Goal: Complete application form: Complete application form

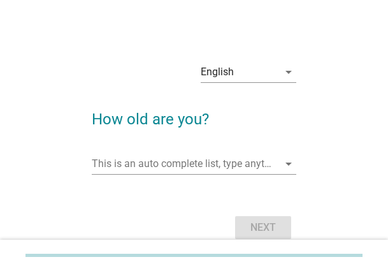
click at [194, 173] on input "This is an auto complete list, type anything" at bounding box center [185, 164] width 187 height 20
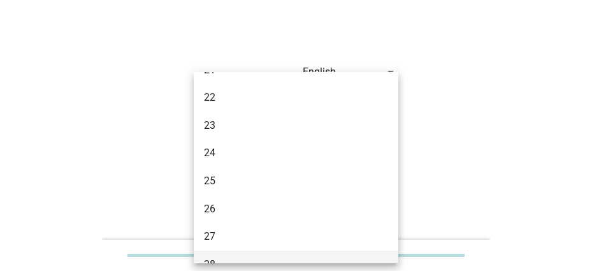
scroll to position [191, 0]
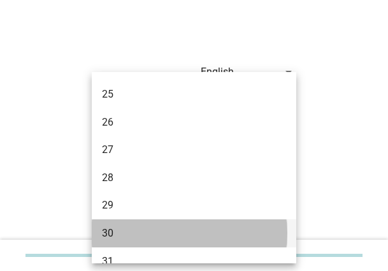
click at [119, 227] on div "30" at bounding box center [186, 233] width 169 height 15
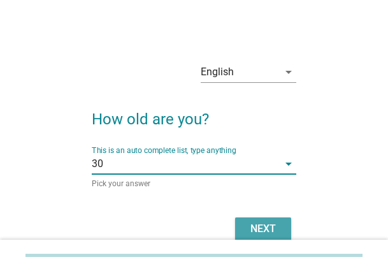
click at [255, 224] on div "Next" at bounding box center [263, 228] width 36 height 15
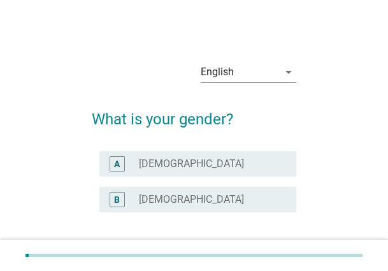
click at [165, 197] on label "[DEMOGRAPHIC_DATA]" at bounding box center [191, 199] width 105 height 13
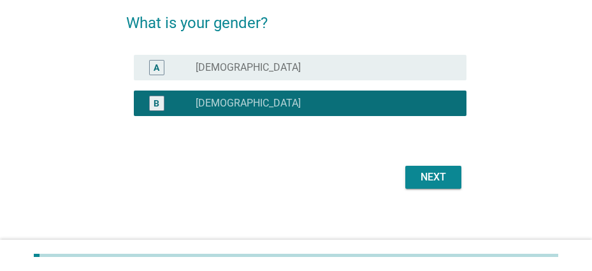
scroll to position [100, 0]
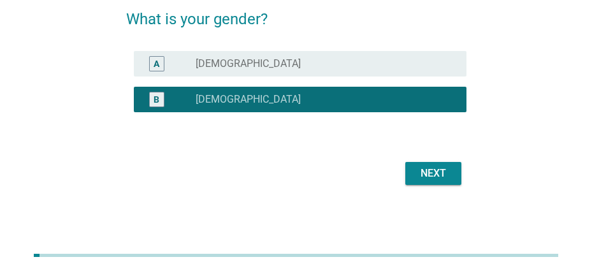
click at [387, 169] on div "Next" at bounding box center [433, 173] width 36 height 15
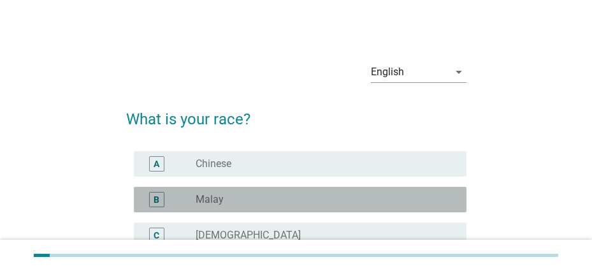
click at [228, 192] on div "radio_button_unchecked Malay" at bounding box center [326, 199] width 260 height 15
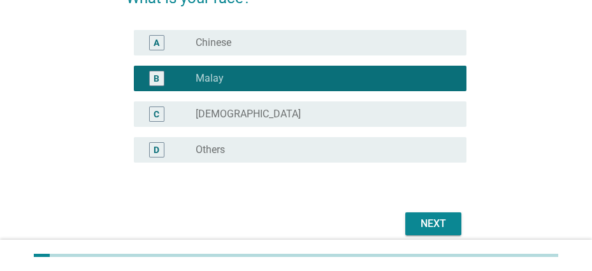
scroll to position [171, 0]
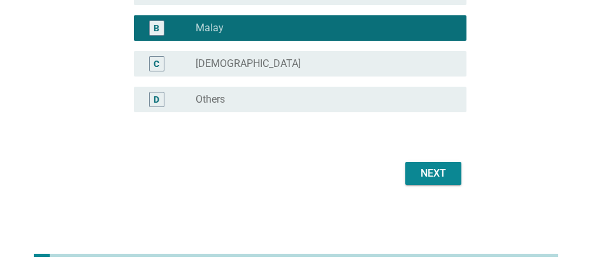
click at [387, 168] on div "Next" at bounding box center [433, 173] width 36 height 15
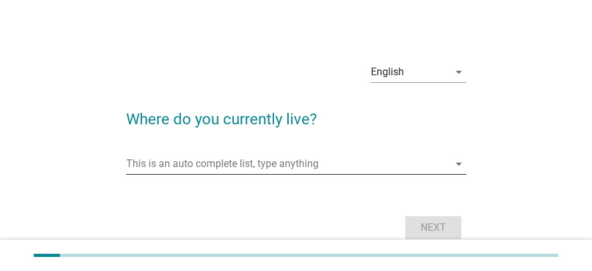
click at [177, 167] on input "This is an auto complete list, type anything" at bounding box center [287, 164] width 322 height 20
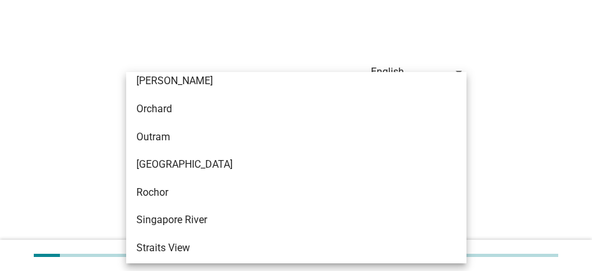
scroll to position [573, 0]
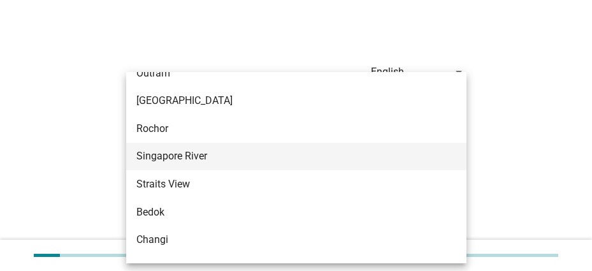
click at [207, 157] on div "Singapore River" at bounding box center [282, 155] width 293 height 15
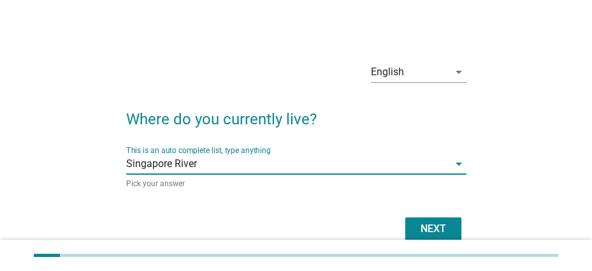
click at [387, 216] on div "Next" at bounding box center [296, 228] width 340 height 31
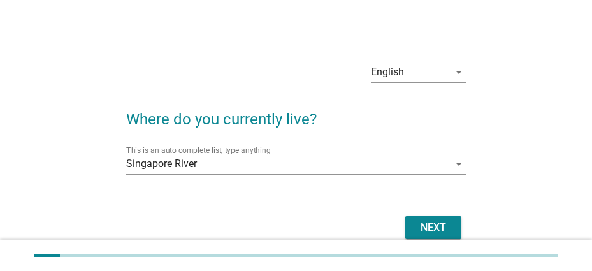
click at [387, 231] on div "Next" at bounding box center [433, 227] width 36 height 15
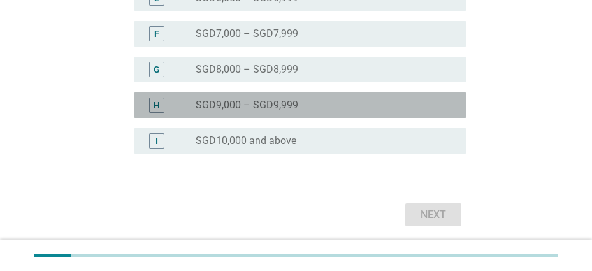
click at [248, 104] on label "SGD9,000 – SGD9,999" at bounding box center [247, 105] width 103 height 13
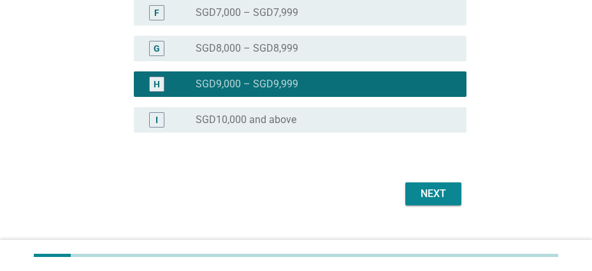
scroll to position [487, 0]
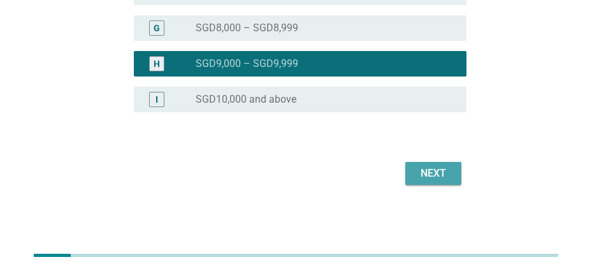
click at [387, 170] on button "Next" at bounding box center [433, 173] width 56 height 23
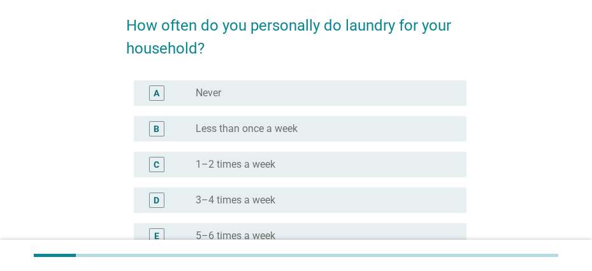
scroll to position [266, 0]
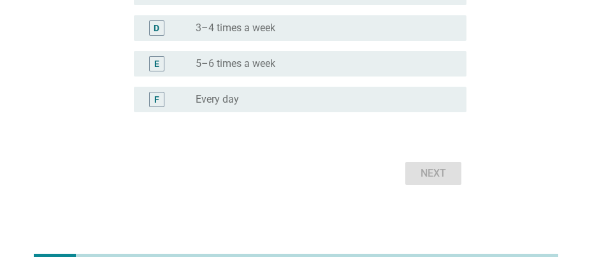
click at [236, 99] on label "Every day" at bounding box center [217, 99] width 43 height 13
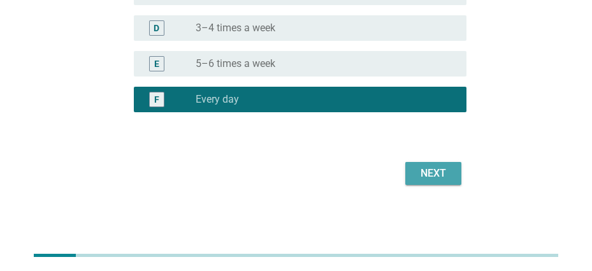
click at [387, 169] on div "Next" at bounding box center [433, 173] width 36 height 15
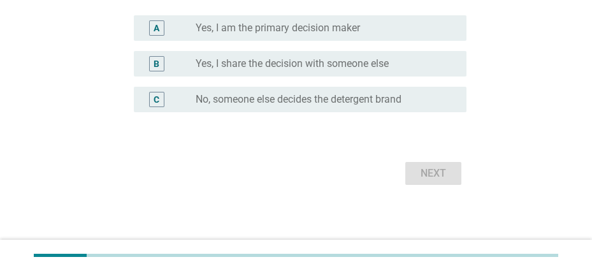
scroll to position [0, 0]
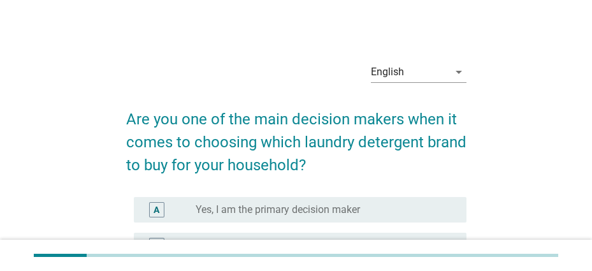
click at [293, 209] on label "Yes, I am the primary decision maker" at bounding box center [278, 209] width 164 height 13
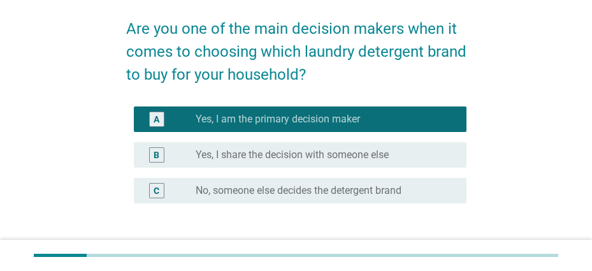
scroll to position [182, 0]
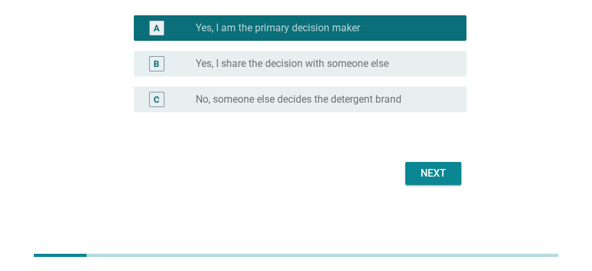
click at [387, 180] on button "Next" at bounding box center [433, 173] width 56 height 23
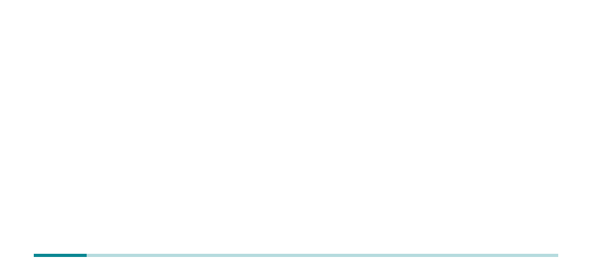
scroll to position [0, 0]
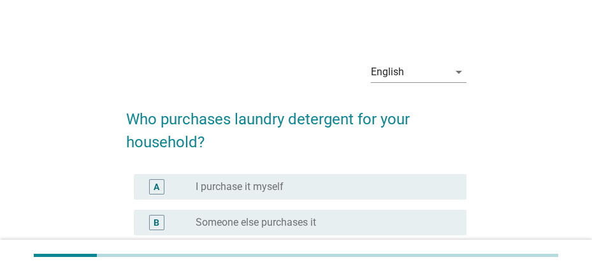
drag, startPoint x: 257, startPoint y: 185, endPoint x: 269, endPoint y: 192, distance: 13.4
click at [257, 185] on label "I purchase it myself" at bounding box center [240, 186] width 88 height 13
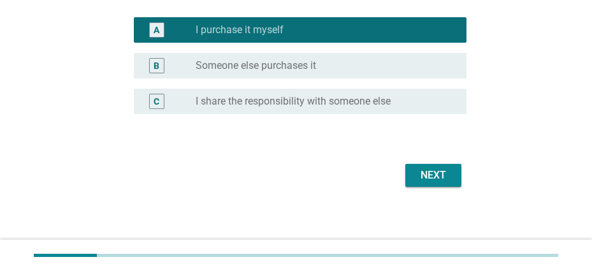
scroll to position [159, 0]
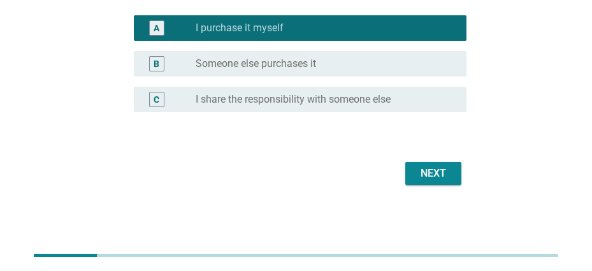
click at [387, 182] on button "Next" at bounding box center [433, 173] width 56 height 23
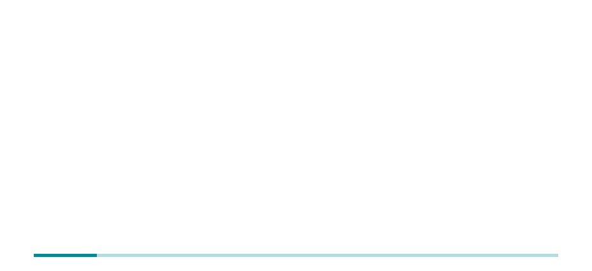
scroll to position [0, 0]
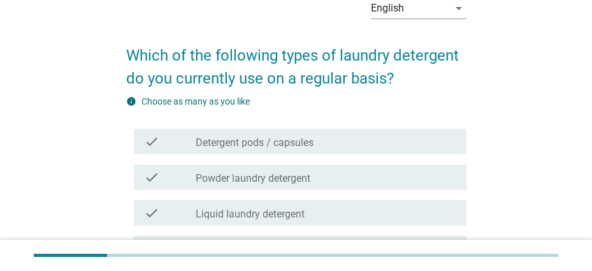
drag, startPoint x: 224, startPoint y: 210, endPoint x: 252, endPoint y: 204, distance: 28.5
click at [224, 210] on label "Liquid laundry detergent" at bounding box center [250, 214] width 109 height 13
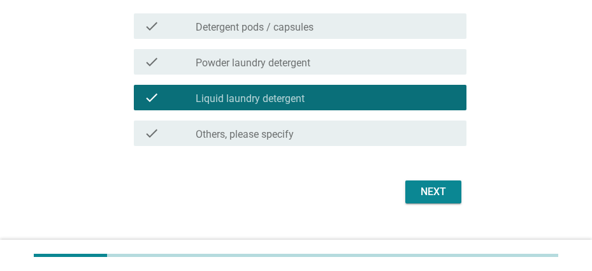
scroll to position [197, 0]
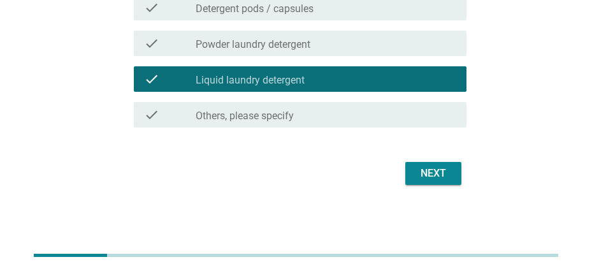
click at [387, 163] on button "Next" at bounding box center [433, 173] width 56 height 23
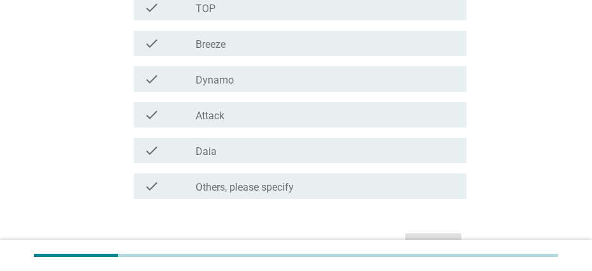
scroll to position [0, 0]
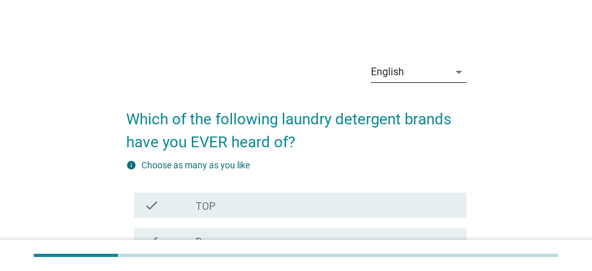
click at [387, 74] on div "English" at bounding box center [410, 72] width 78 height 20
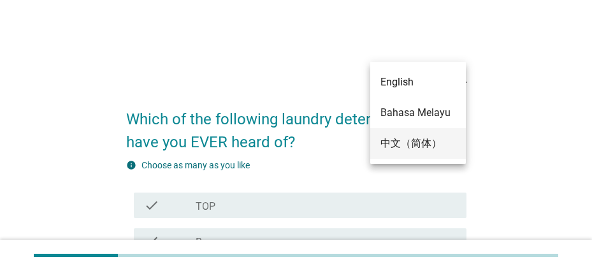
click at [387, 145] on div "中文（简体）" at bounding box center [417, 143] width 75 height 15
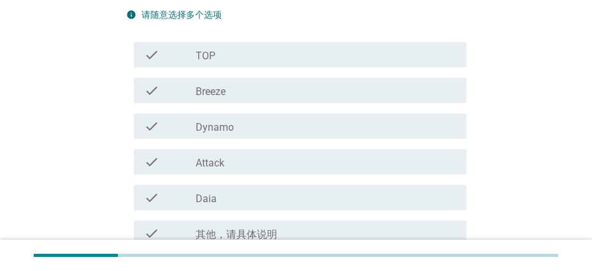
click at [245, 98] on div "check check_box_outline_blank Breeze" at bounding box center [300, 90] width 333 height 25
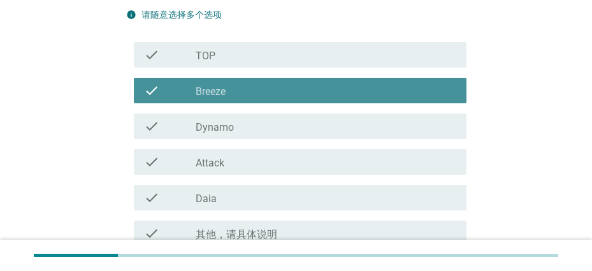
click at [236, 128] on div "check_box_outline_blank Dynamo" at bounding box center [326, 125] width 260 height 15
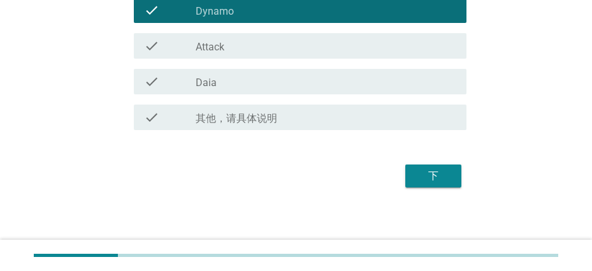
scroll to position [246, 0]
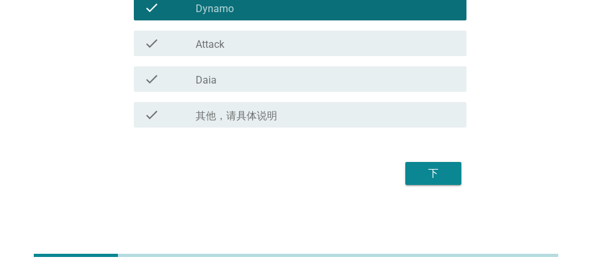
click at [387, 180] on div "下" at bounding box center [433, 173] width 36 height 15
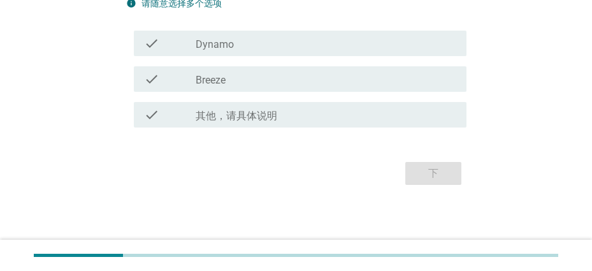
scroll to position [0, 0]
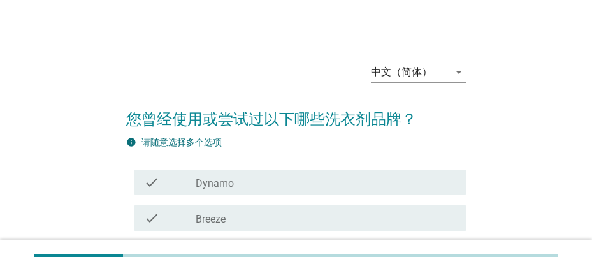
click at [266, 174] on div "check check_box_outline_blank Dynamo" at bounding box center [300, 181] width 333 height 25
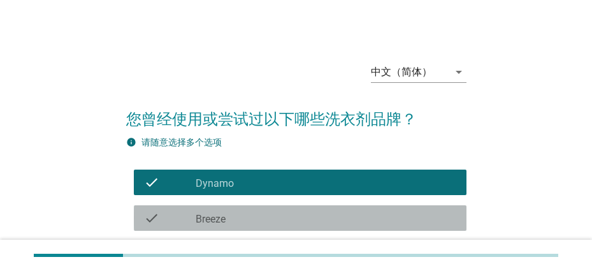
click at [233, 210] on div "check_box_outline_blank Breeze" at bounding box center [326, 217] width 260 height 15
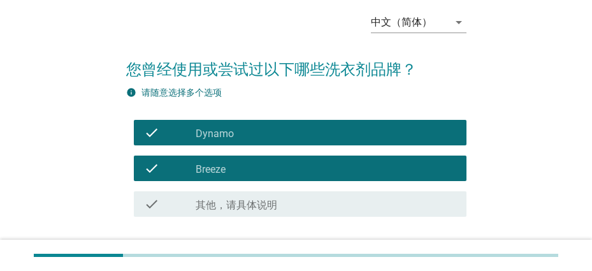
scroll to position [139, 0]
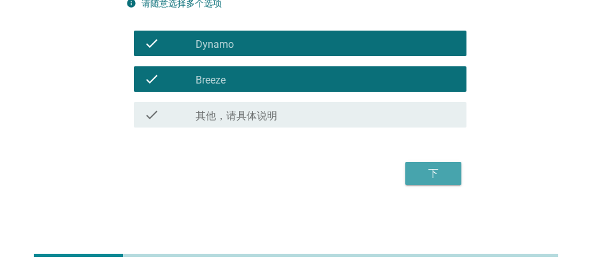
click at [387, 171] on div "下" at bounding box center [433, 173] width 36 height 15
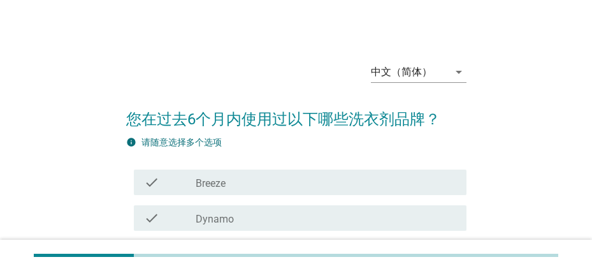
click at [233, 199] on div "check check_box Breeze" at bounding box center [296, 182] width 340 height 36
click at [223, 223] on label "Dynamo" at bounding box center [215, 219] width 38 height 13
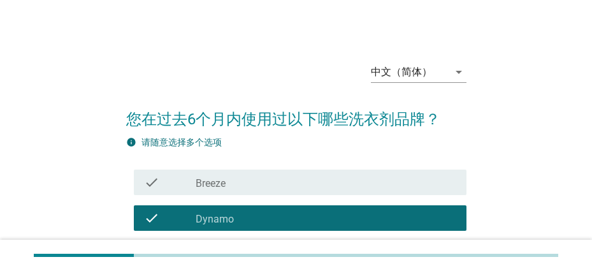
click at [238, 178] on div "check_box Breeze" at bounding box center [326, 182] width 260 height 15
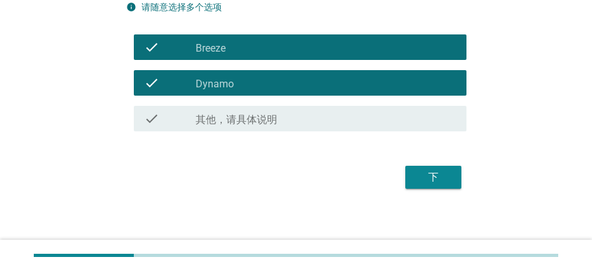
scroll to position [139, 0]
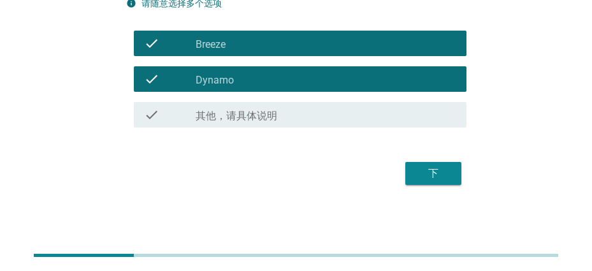
click at [387, 171] on div "下" at bounding box center [433, 173] width 36 height 15
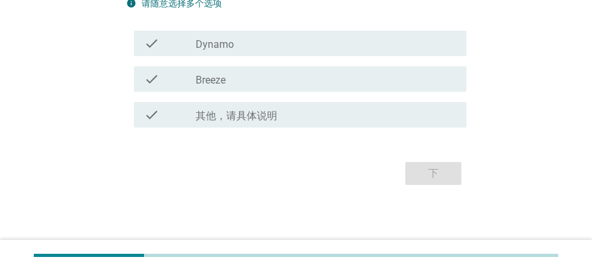
scroll to position [0, 0]
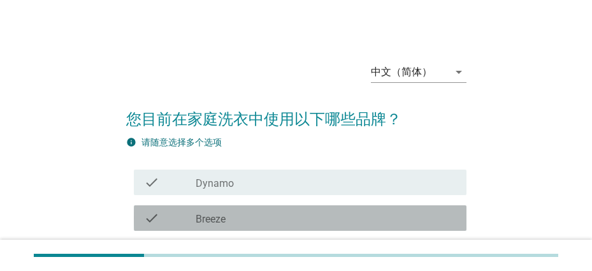
click at [234, 217] on div "check_box Breeze" at bounding box center [326, 217] width 260 height 15
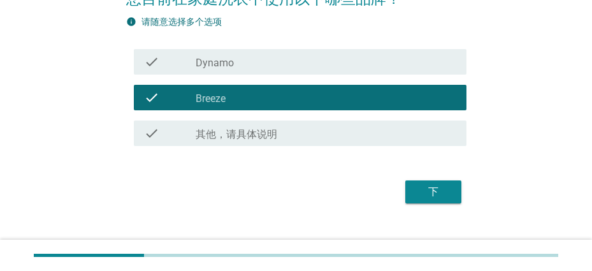
scroll to position [139, 0]
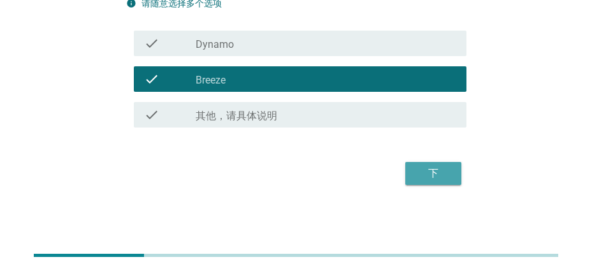
click at [387, 168] on div "下" at bounding box center [433, 173] width 36 height 15
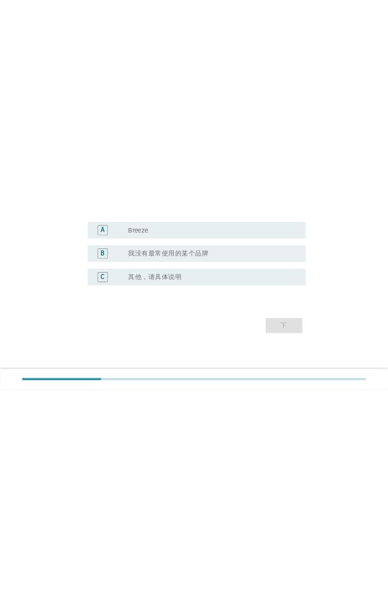
scroll to position [0, 0]
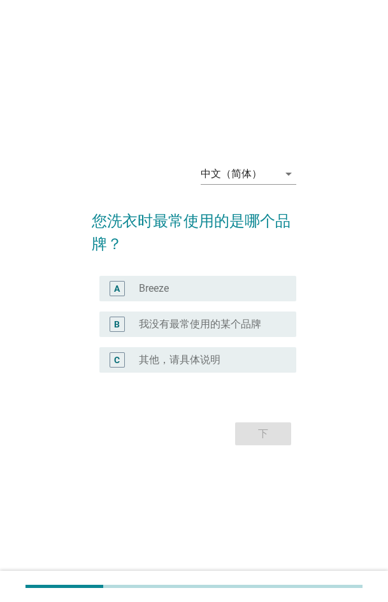
drag, startPoint x: 193, startPoint y: 295, endPoint x: 242, endPoint y: 362, distance: 83.0
click at [193, 270] on div "radio_button_unchecked Breeze" at bounding box center [212, 288] width 147 height 15
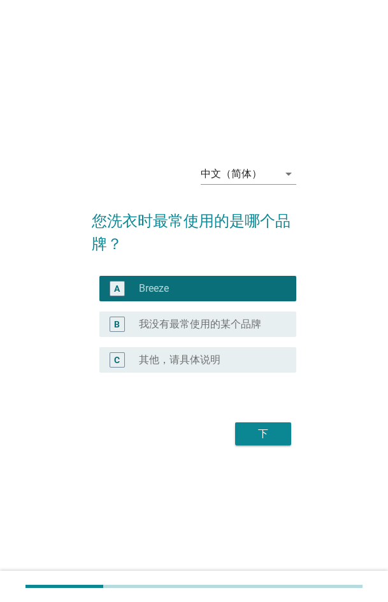
click at [275, 270] on div "下" at bounding box center [263, 433] width 36 height 15
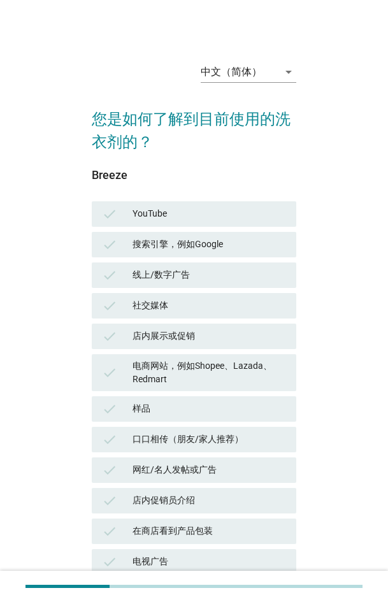
click at [189, 270] on div "check 线上/数字广告" at bounding box center [194, 275] width 210 height 31
click at [172, 270] on div "店内展示或促销" at bounding box center [210, 336] width 154 height 15
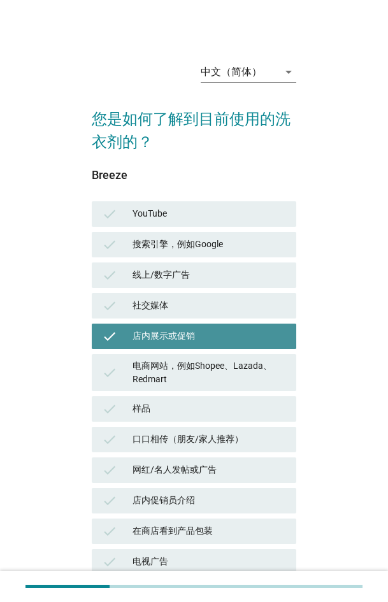
click at [192, 270] on div "check 社交媒体" at bounding box center [194, 305] width 204 height 25
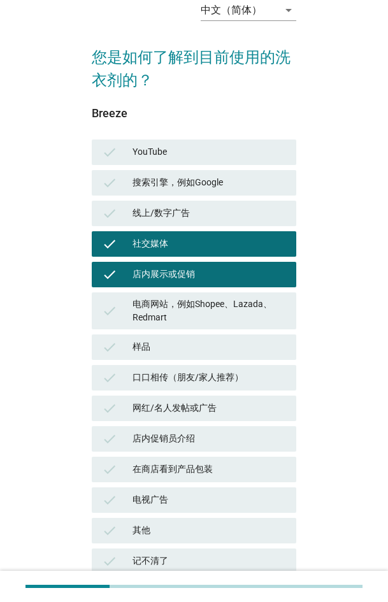
scroll to position [167, 0]
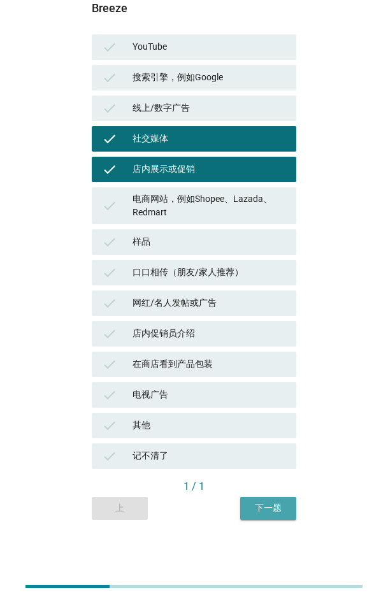
click at [278, 270] on div "下一题" at bounding box center [268, 507] width 36 height 13
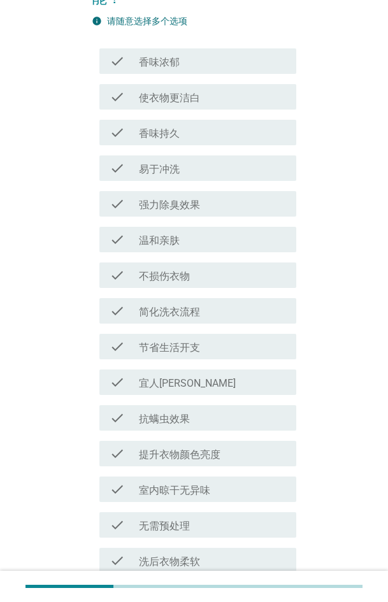
scroll to position [0, 0]
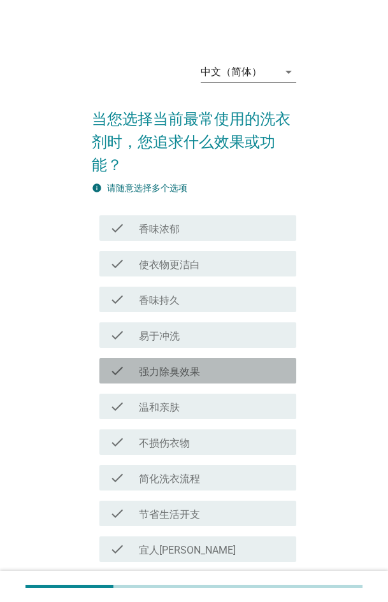
click at [175, 270] on div "check check_box_outline_blank 强力除臭效果" at bounding box center [197, 370] width 197 height 25
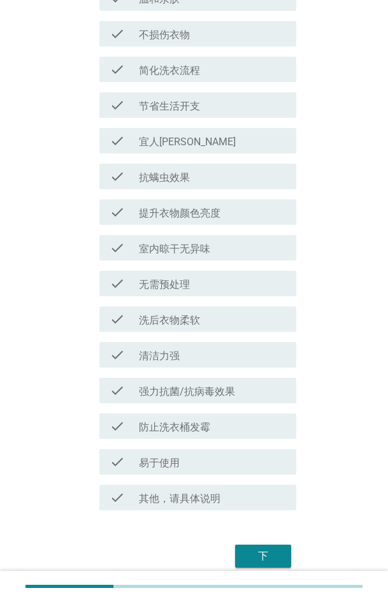
scroll to position [460, 0]
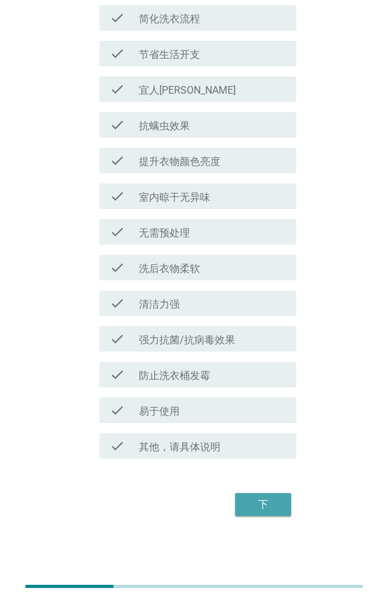
click at [256, 270] on div "下" at bounding box center [263, 504] width 36 height 15
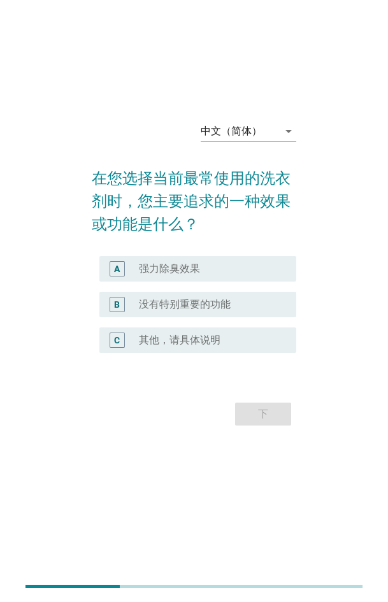
scroll to position [0, 0]
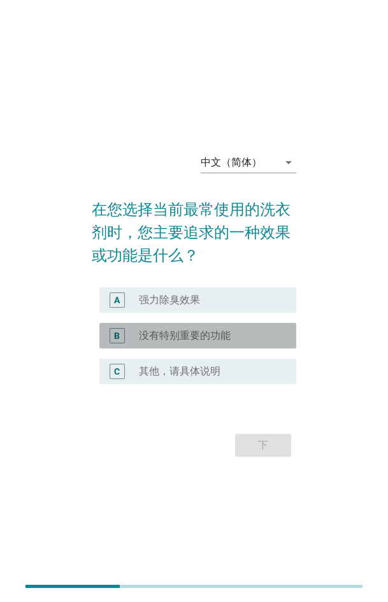
click at [187, 270] on div "radio_button_unchecked 没有特别重要的功能" at bounding box center [212, 335] width 147 height 15
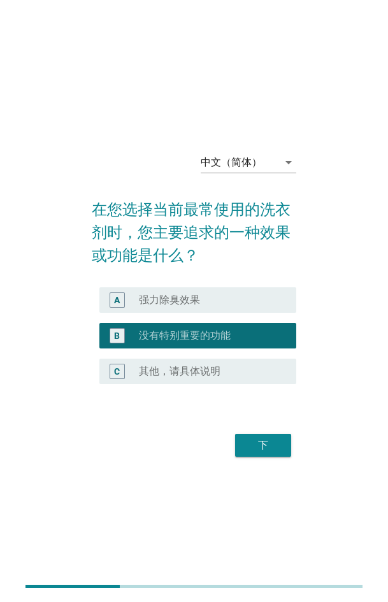
click at [218, 270] on div "radio_button_unchecked 强力除臭效果" at bounding box center [212, 299] width 147 height 15
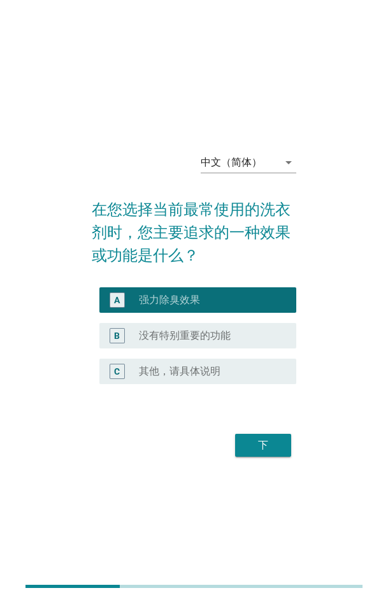
click at [258, 270] on form "在您选择当前最常使用的洗衣剂时，您主要追求的一种效果或功能是什么？ A radio_button_checked 强力除臭效果 B radio_button_…" at bounding box center [194, 322] width 204 height 275
click at [258, 270] on button "下" at bounding box center [263, 445] width 56 height 23
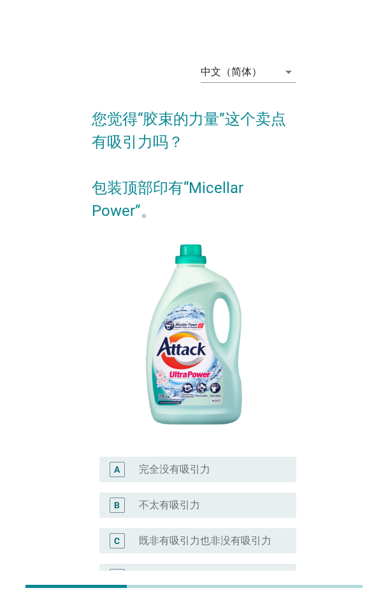
drag, startPoint x: 186, startPoint y: 536, endPoint x: 194, endPoint y: 527, distance: 12.2
click at [186, 270] on label "既非有吸引力也非没有吸引力" at bounding box center [205, 540] width 133 height 13
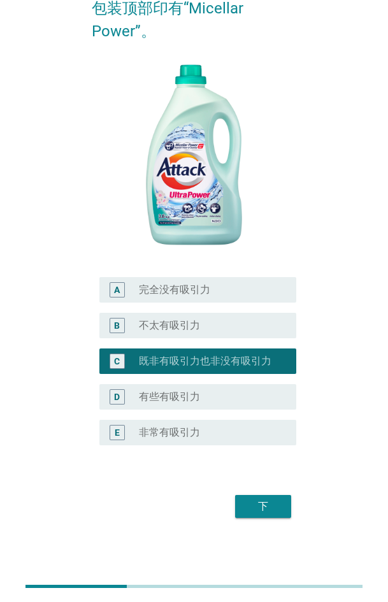
scroll to position [182, 0]
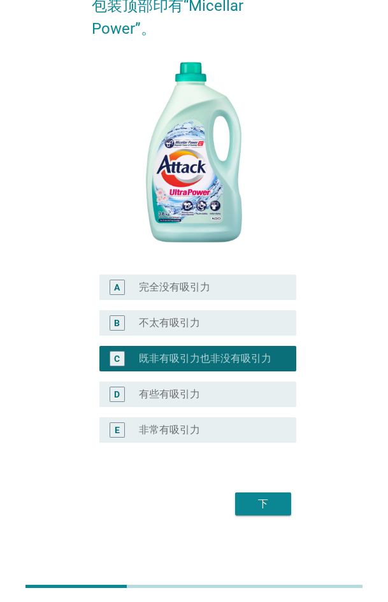
click at [193, 270] on label "有些有吸引力" at bounding box center [169, 394] width 61 height 13
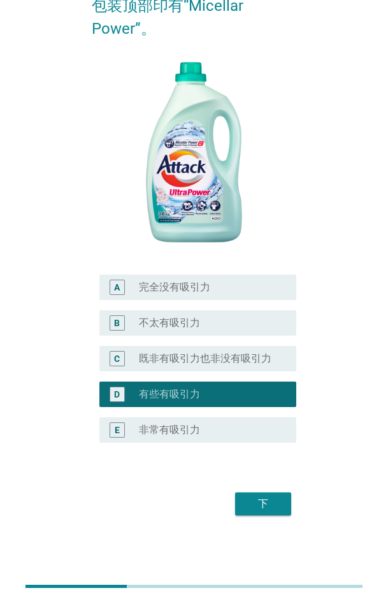
click at [273, 270] on div "下" at bounding box center [263, 503] width 36 height 15
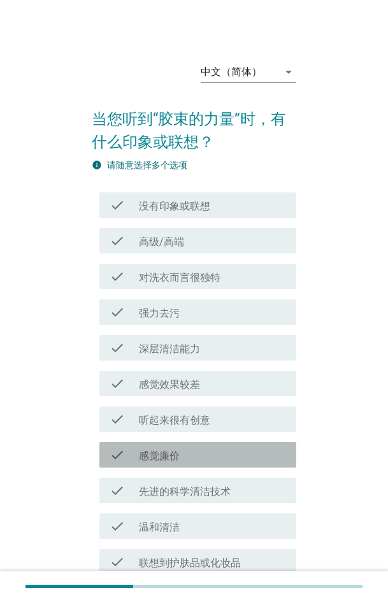
click at [131, 270] on div "check check_box_outline_blank 感觉廉价" at bounding box center [197, 454] width 197 height 25
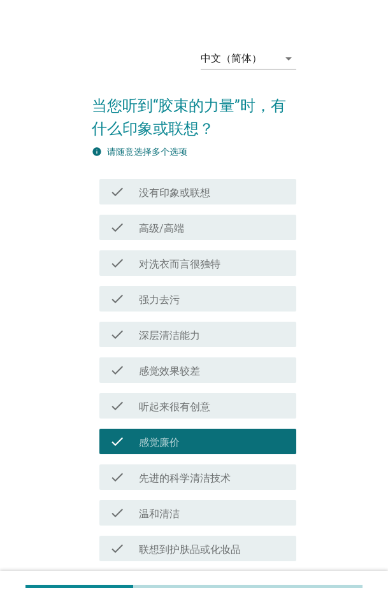
scroll to position [259, 0]
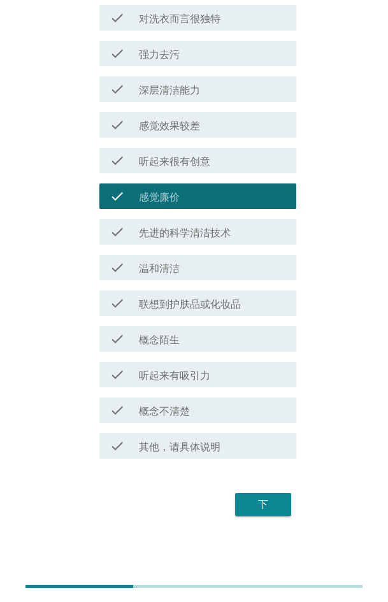
click at [273, 270] on div "下" at bounding box center [263, 504] width 36 height 15
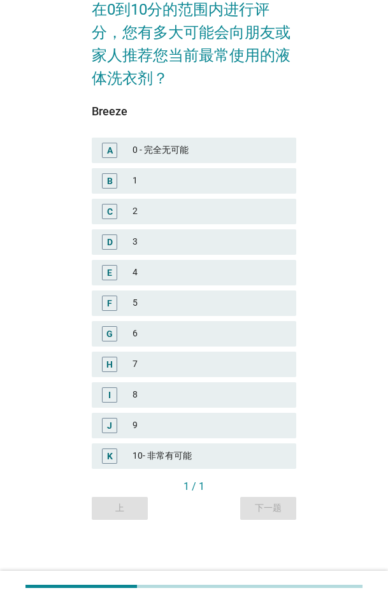
scroll to position [0, 0]
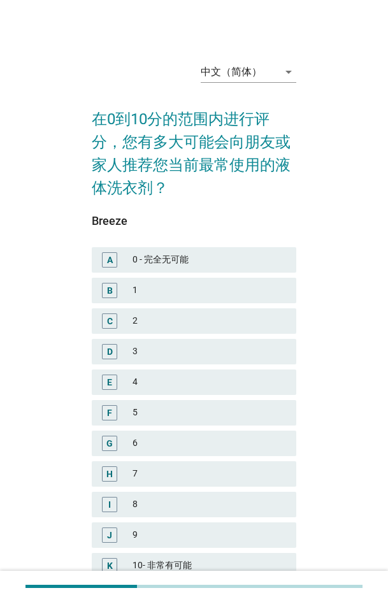
drag, startPoint x: 178, startPoint y: 439, endPoint x: 187, endPoint y: 459, distance: 21.4
click at [178, 270] on div "6" at bounding box center [210, 443] width 154 height 15
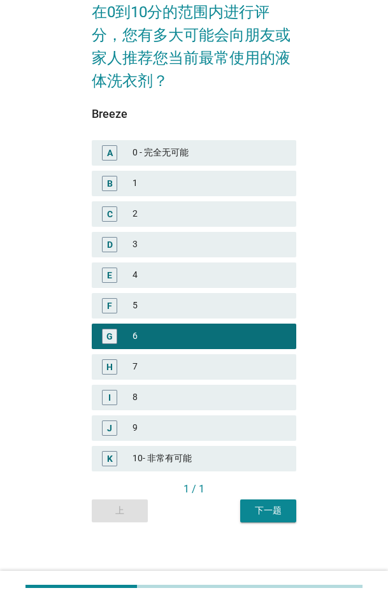
scroll to position [110, 0]
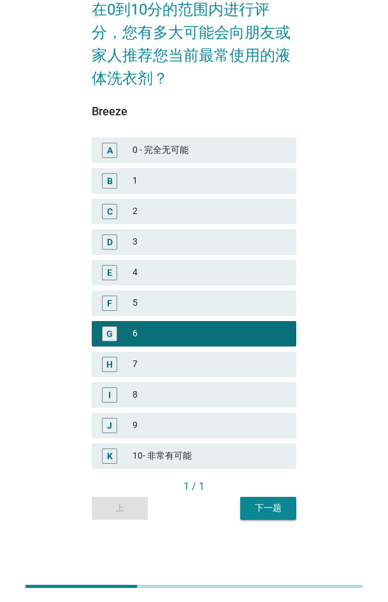
drag, startPoint x: 273, startPoint y: 505, endPoint x: 261, endPoint y: 501, distance: 12.7
click at [271, 270] on div "下一题" at bounding box center [268, 507] width 36 height 13
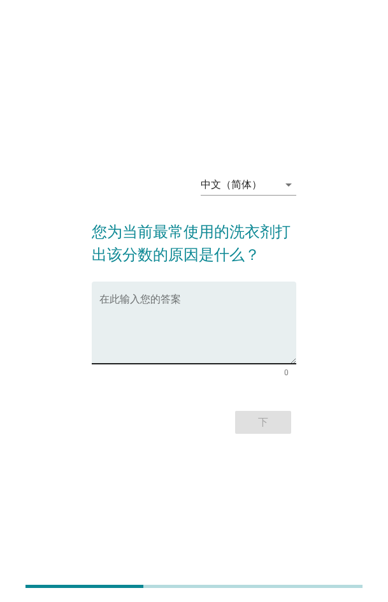
click at [134, 270] on textarea "在此输入您的答案" at bounding box center [197, 330] width 197 height 67
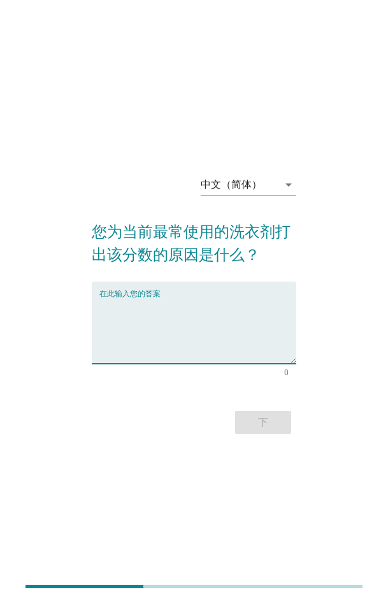
paste textarea "It has super strong cleaning power, easily removes stains, and the fragrance la…"
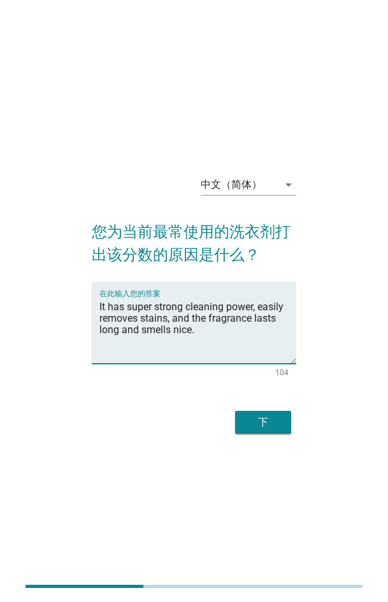
type textarea "It has super strong cleaning power, easily removes stains, and the fragrance la…"
click at [233, 270] on div "下" at bounding box center [194, 422] width 204 height 31
click at [245, 270] on div "下" at bounding box center [263, 422] width 36 height 15
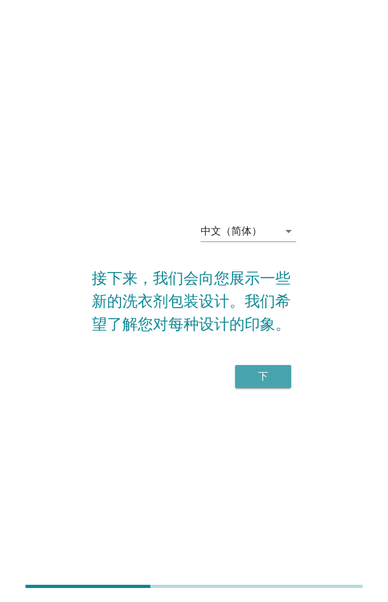
click at [280, 270] on div "下" at bounding box center [263, 376] width 36 height 15
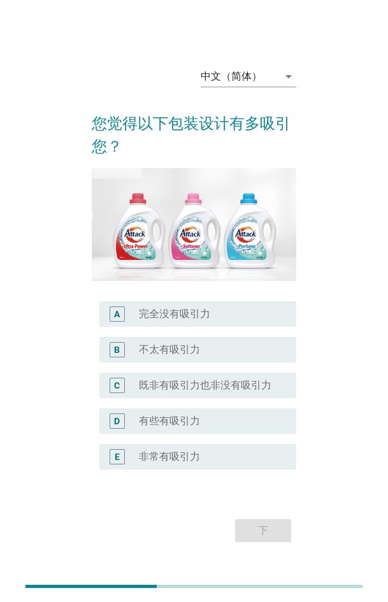
click at [163, 270] on label "有些有吸引力" at bounding box center [169, 421] width 61 height 13
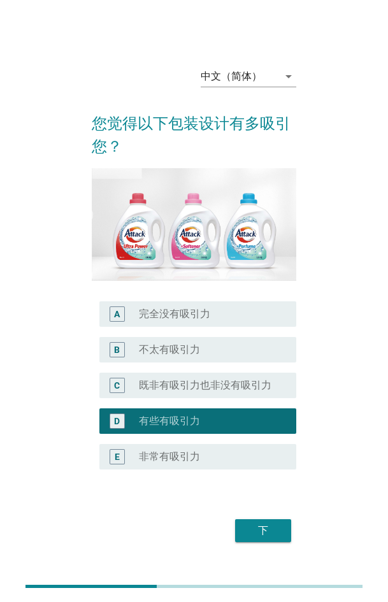
click at [271, 270] on div "下" at bounding box center [263, 530] width 36 height 15
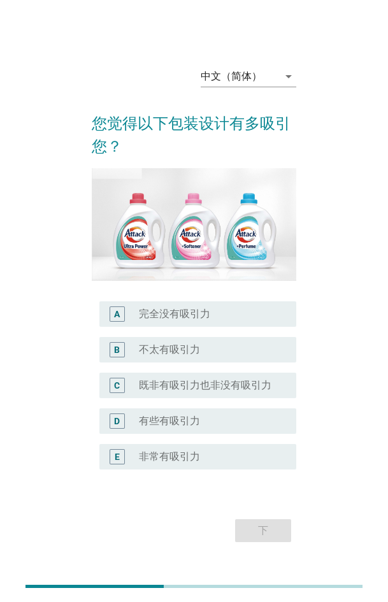
click at [133, 270] on div "D" at bounding box center [124, 420] width 29 height 15
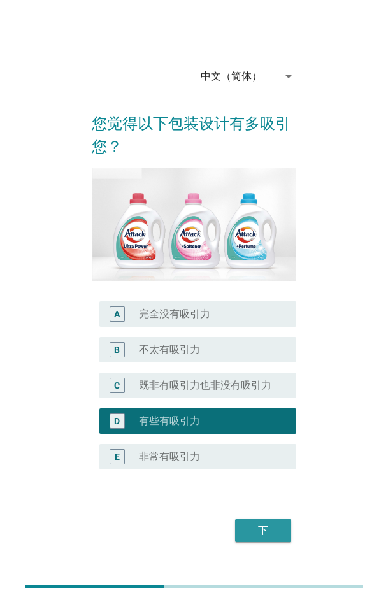
drag, startPoint x: 261, startPoint y: 470, endPoint x: 253, endPoint y: 467, distance: 8.1
click at [260, 270] on div "下" at bounding box center [263, 530] width 36 height 15
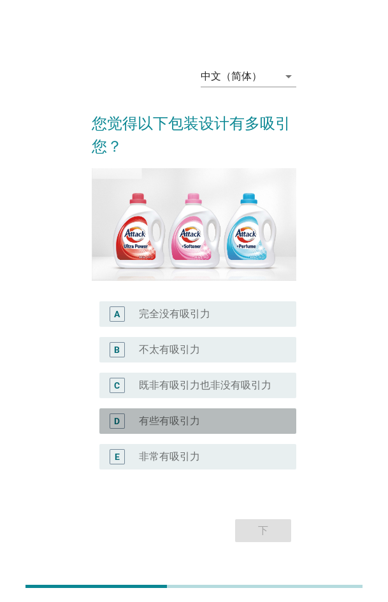
click at [196, 270] on label "有些有吸引力" at bounding box center [169, 421] width 61 height 13
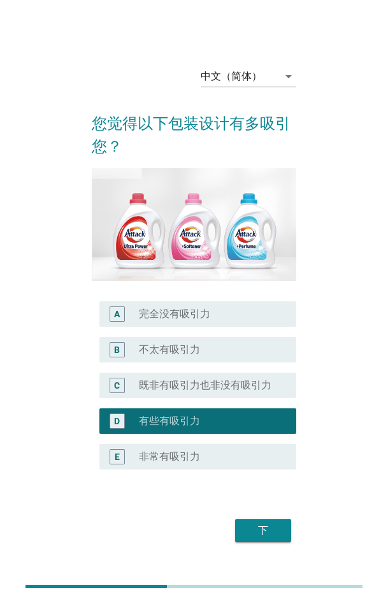
click at [254, 270] on button "下" at bounding box center [263, 530] width 56 height 23
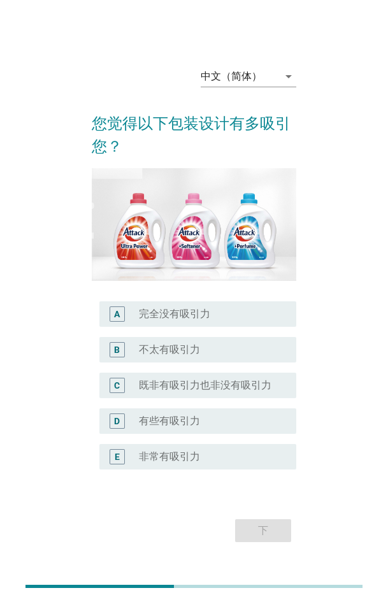
click at [212, 270] on div "D radio_button_unchecked 有些有吸引力" at bounding box center [194, 421] width 204 height 36
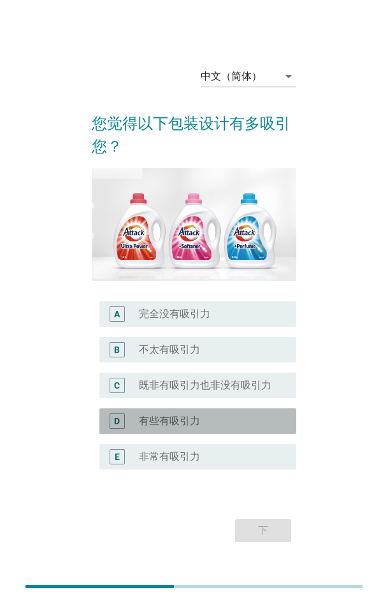
click at [208, 270] on div "radio_button_unchecked 有些有吸引力" at bounding box center [212, 420] width 147 height 15
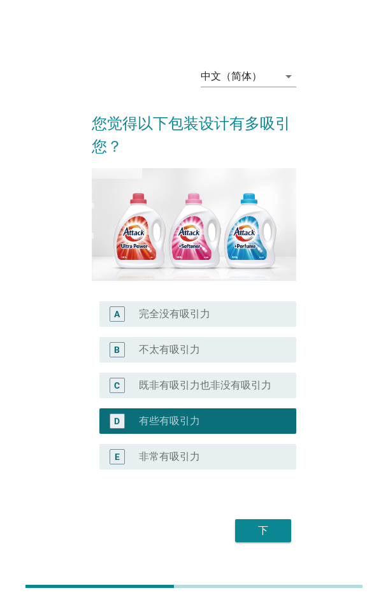
click at [271, 270] on div "下" at bounding box center [263, 530] width 36 height 15
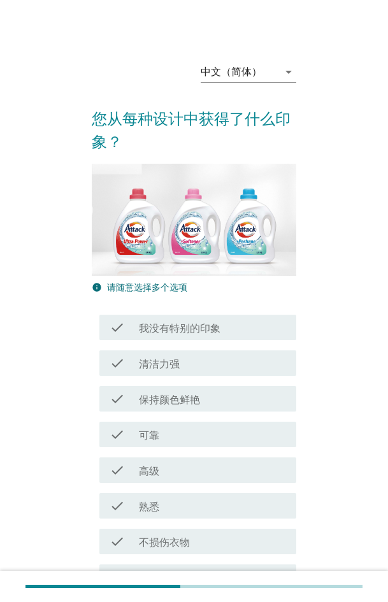
click at [179, 270] on div "check check_box_outline_blank 不损伤衣物" at bounding box center [194, 542] width 204 height 36
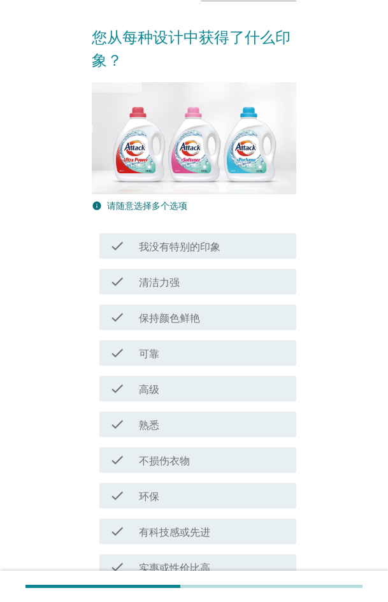
scroll to position [255, 0]
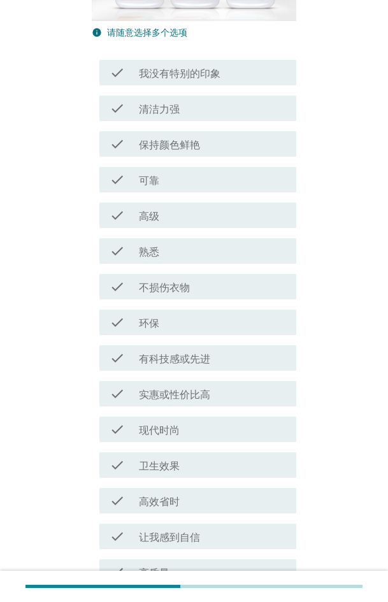
click at [161, 270] on div "check check_box_outline_blank 卫生效果" at bounding box center [194, 465] width 204 height 36
click at [166, 270] on div "check check_box_outline_blank 卫生效果" at bounding box center [197, 464] width 197 height 25
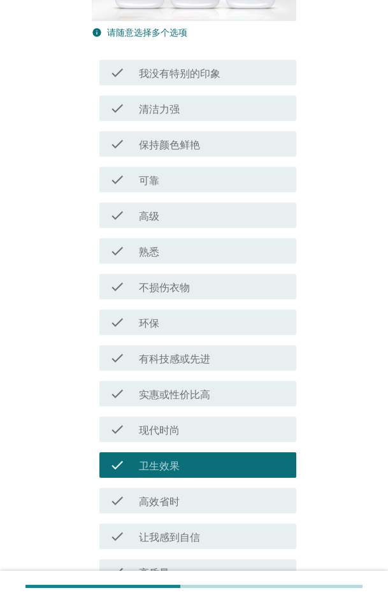
drag, startPoint x: 169, startPoint y: 388, endPoint x: 205, endPoint y: 476, distance: 94.9
click at [170, 270] on label "高效省时" at bounding box center [159, 502] width 41 height 13
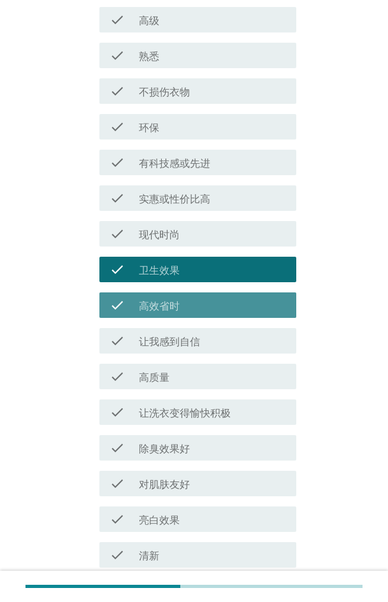
scroll to position [590, 0]
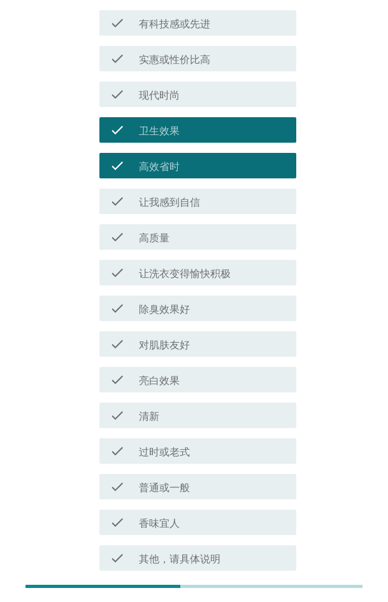
drag, startPoint x: 262, startPoint y: 507, endPoint x: 42, endPoint y: 463, distance: 224.9
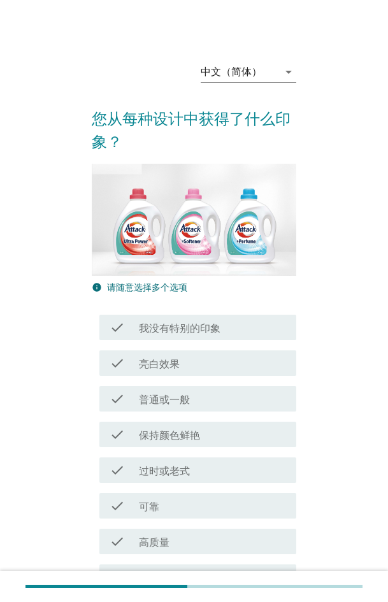
drag, startPoint x: 158, startPoint y: 471, endPoint x: 245, endPoint y: 488, distance: 88.8
click at [159, 270] on label "对肌肤友好" at bounding box center [164, 578] width 51 height 13
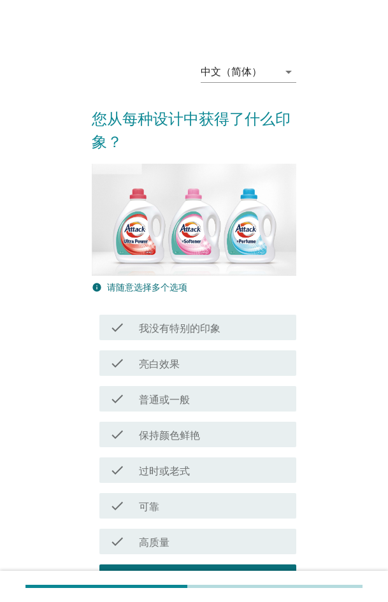
click at [197, 270] on div "check_box_outline_blank 现代时尚" at bounding box center [212, 612] width 147 height 15
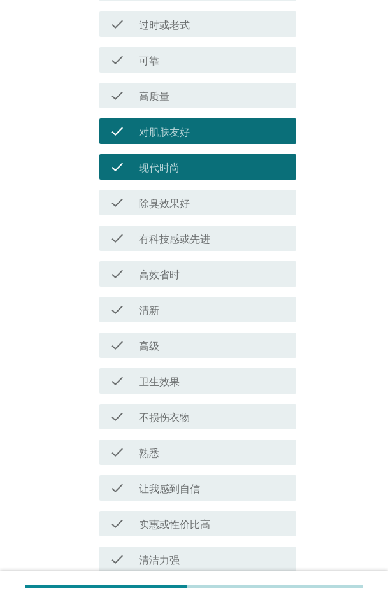
scroll to position [703, 0]
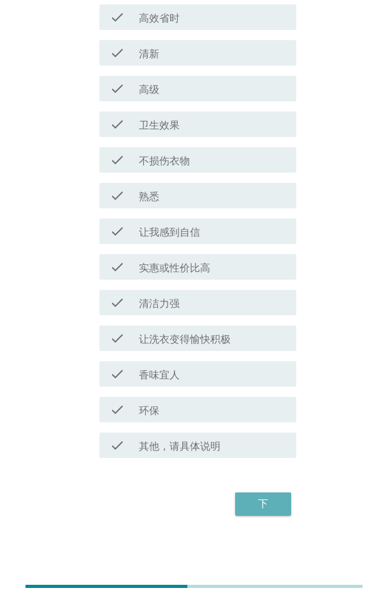
drag, startPoint x: 280, startPoint y: 501, endPoint x: 35, endPoint y: 489, distance: 244.9
click at [276, 270] on div "下" at bounding box center [263, 503] width 36 height 15
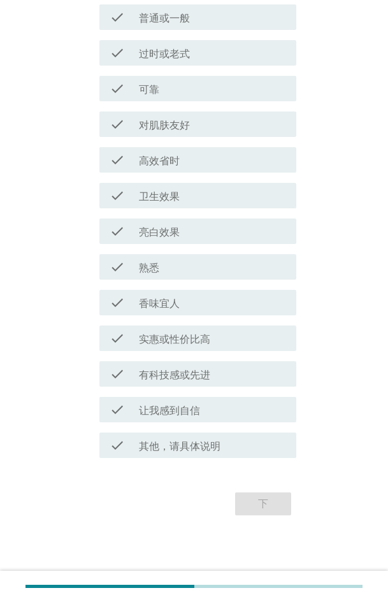
scroll to position [0, 0]
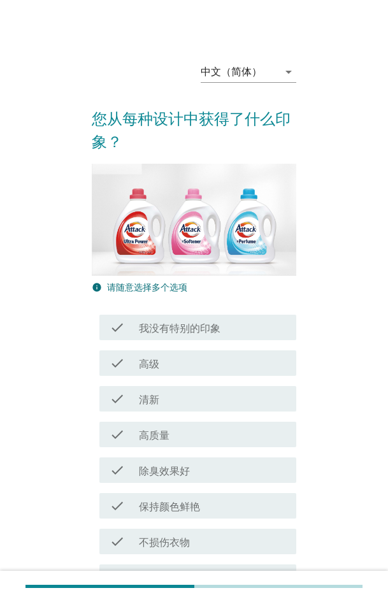
drag, startPoint x: 133, startPoint y: 480, endPoint x: 161, endPoint y: 490, distance: 29.8
click at [138, 270] on div "check check_box_outline_blank 除臭效果好" at bounding box center [197, 469] width 197 height 25
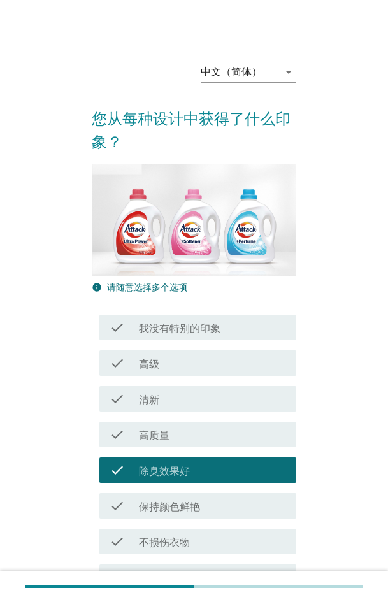
click at [205, 270] on div "check_box_outline_blank 保持颜色鲜艳" at bounding box center [212, 505] width 147 height 15
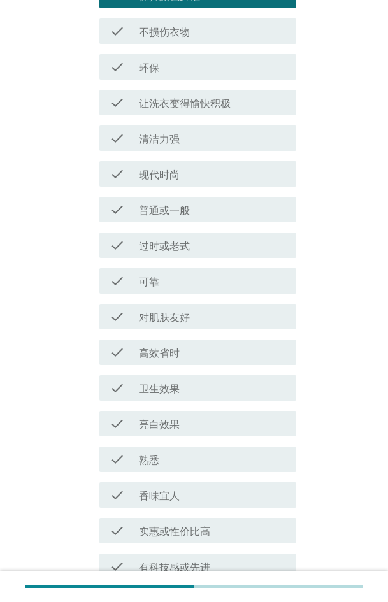
scroll to position [703, 0]
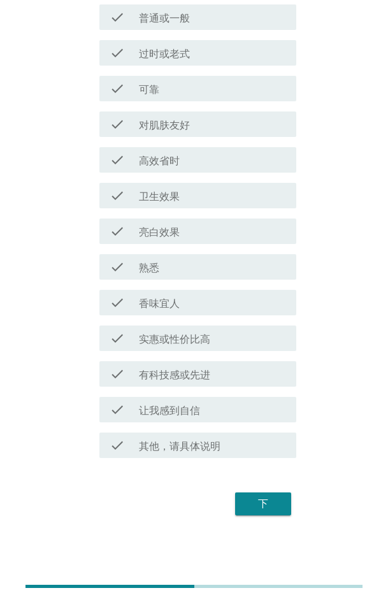
click at [266, 270] on div "下" at bounding box center [263, 503] width 36 height 15
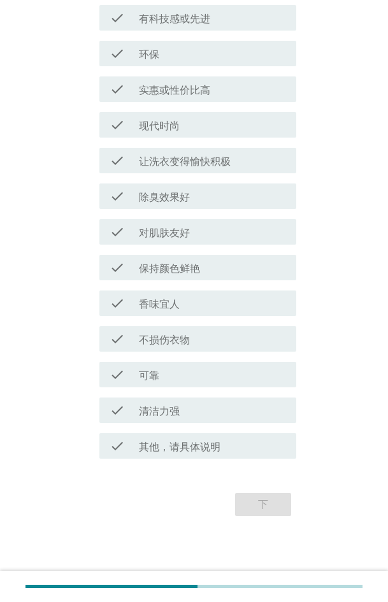
scroll to position [0, 0]
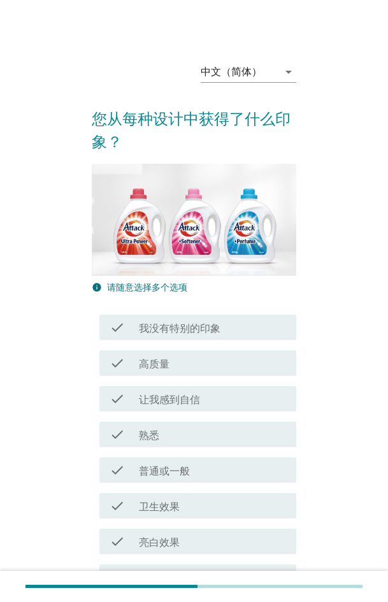
drag, startPoint x: 195, startPoint y: 422, endPoint x: 198, endPoint y: 431, distance: 8.9
click at [196, 270] on div "check_box_outline_blank 亮白效果" at bounding box center [212, 541] width 147 height 15
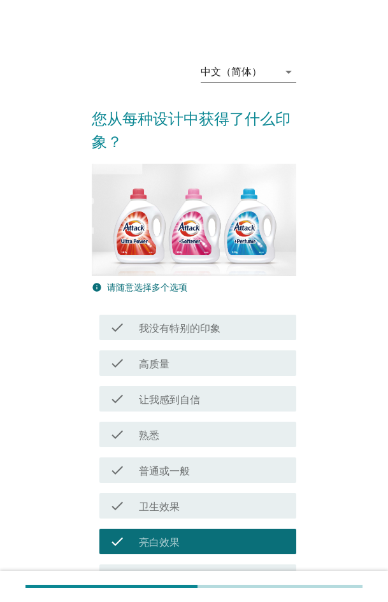
click at [200, 270] on div "check check_box_outline_blank 高效省时" at bounding box center [197, 576] width 197 height 25
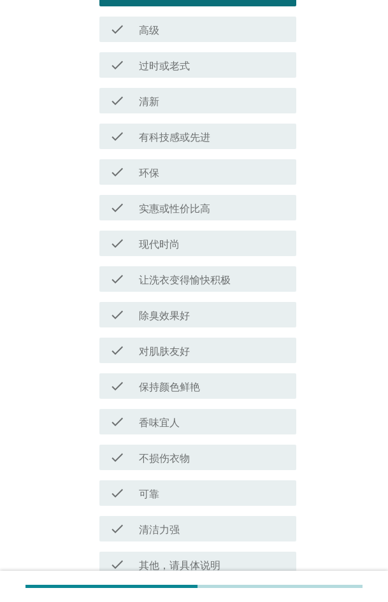
scroll to position [590, 0]
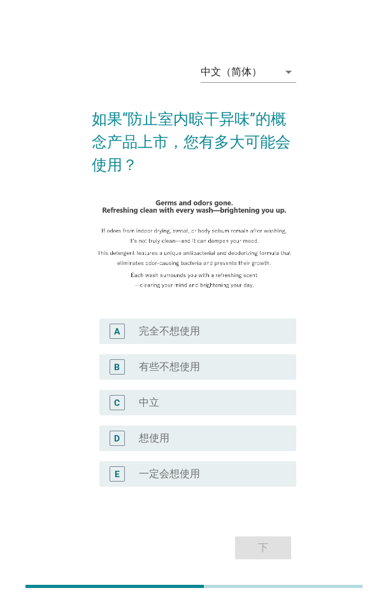
drag, startPoint x: 169, startPoint y: 433, endPoint x: 177, endPoint y: 438, distance: 9.7
click at [170, 270] on div "radio_button_unchecked 想使用" at bounding box center [207, 438] width 137 height 13
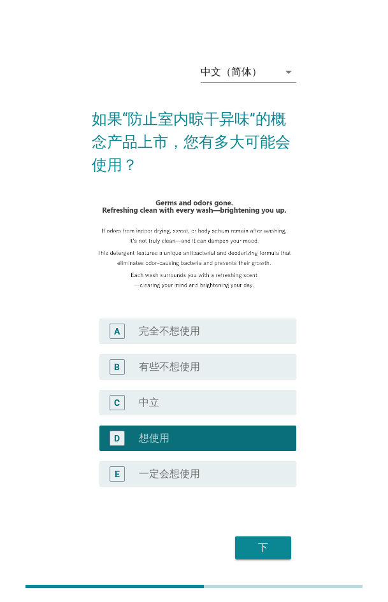
click at [270, 270] on button "下" at bounding box center [263, 547] width 56 height 23
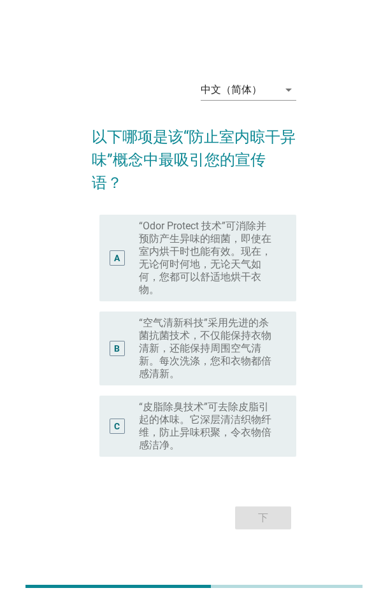
drag, startPoint x: 243, startPoint y: 345, endPoint x: 256, endPoint y: 400, distance: 57.0
click at [243, 270] on label "“空气清新科技”采用先进的杀菌抗菌技术，不仅能保持衣物清新，还能保持周围空气清新。每次洗涤，您和衣物都倍感清新。" at bounding box center [207, 349] width 137 height 64
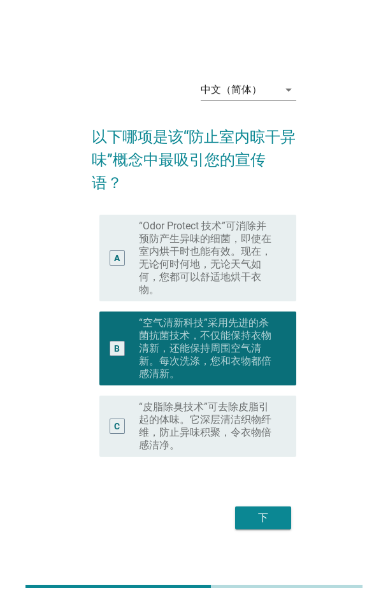
click at [268, 270] on div "下" at bounding box center [263, 517] width 36 height 15
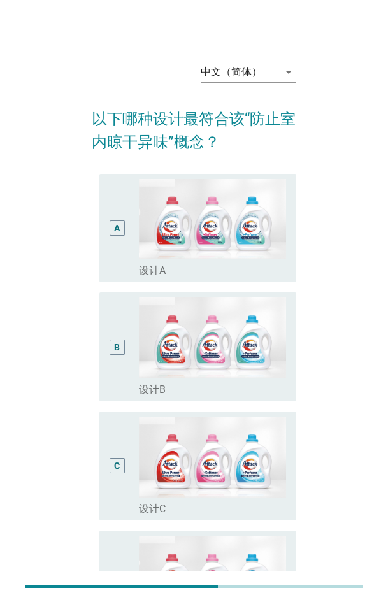
click at [176, 270] on div "C radio_button_unchecked 设计C" at bounding box center [197, 466] width 197 height 109
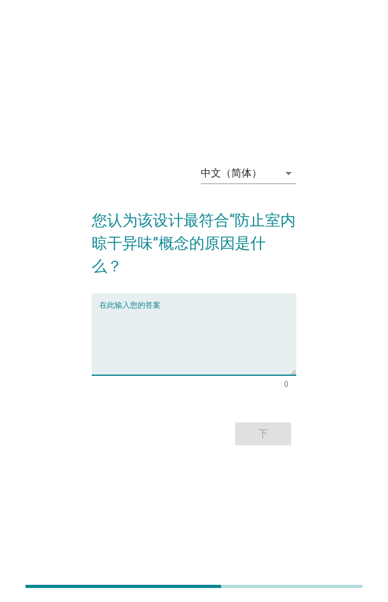
drag, startPoint x: 154, startPoint y: 315, endPoint x: 211, endPoint y: 401, distance: 103.4
click at [156, 270] on textarea "在此输入您的答案" at bounding box center [197, 341] width 197 height 67
paste textarea "It uses special materials to adsorb and decompose odors, keeping the air fresh."
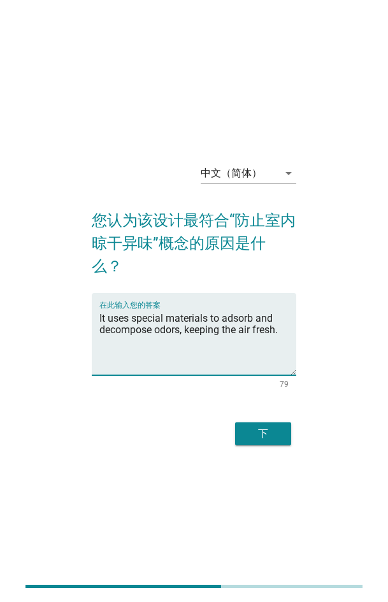
type textarea "It uses special materials to adsorb and decompose odors, keeping the air fresh."
click at [261, 270] on div "下" at bounding box center [263, 433] width 36 height 15
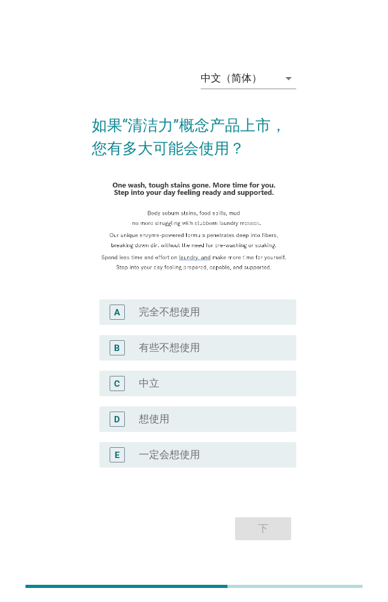
drag, startPoint x: 174, startPoint y: 412, endPoint x: 229, endPoint y: 461, distance: 73.5
click at [174, 270] on div "radio_button_unchecked 想使用" at bounding box center [212, 419] width 147 height 15
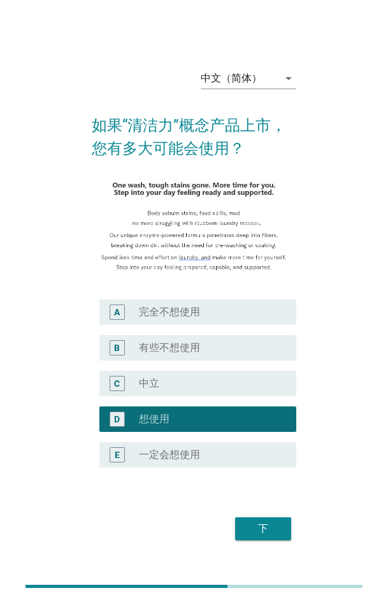
click at [267, 270] on div "下" at bounding box center [263, 528] width 36 height 15
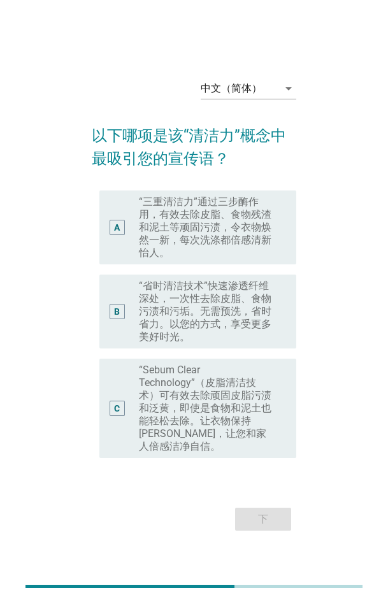
drag, startPoint x: 120, startPoint y: 403, endPoint x: 131, endPoint y: 410, distance: 12.7
click at [121, 270] on div "C" at bounding box center [117, 408] width 15 height 15
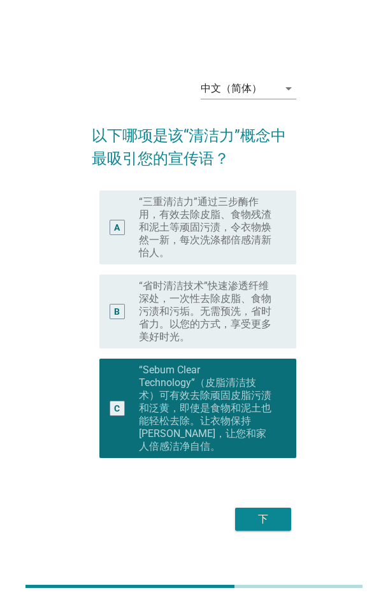
click at [248, 270] on div "下" at bounding box center [263, 519] width 36 height 15
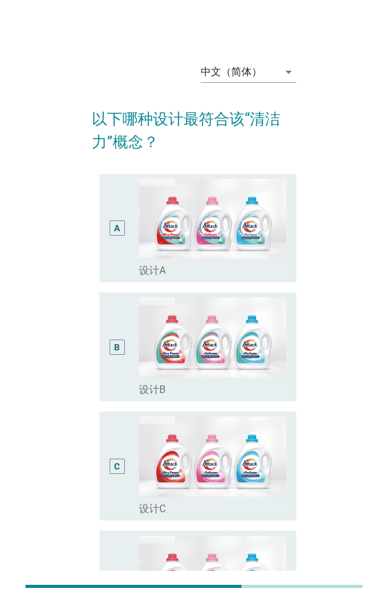
drag, startPoint x: 188, startPoint y: 345, endPoint x: 246, endPoint y: 396, distance: 77.2
click at [187, 270] on div "radio_button_unchecked 设计C" at bounding box center [207, 509] width 137 height 13
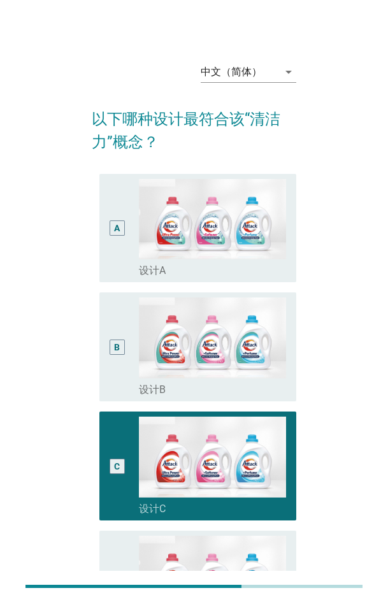
drag, startPoint x: 262, startPoint y: 460, endPoint x: 8, endPoint y: 438, distance: 255.1
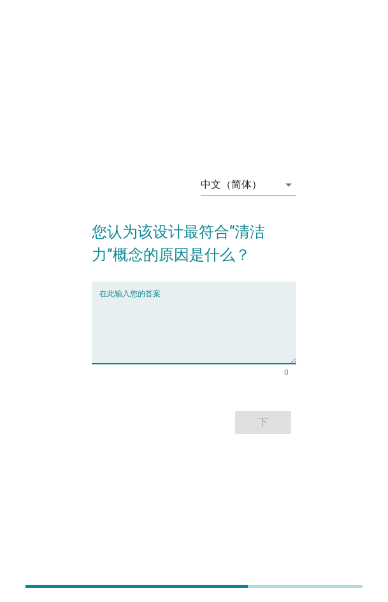
drag, startPoint x: 173, startPoint y: 329, endPoint x: 187, endPoint y: 415, distance: 86.5
click at [173, 270] on textarea "在此输入您的答案" at bounding box center [197, 330] width 197 height 67
paste textarea "Its structure facilitates air circulation, accelerates water evaporation, and r…"
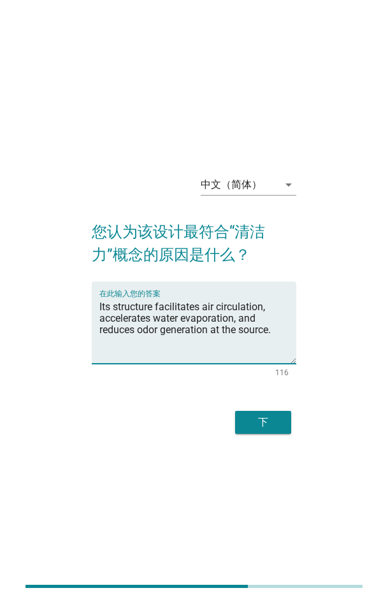
type textarea "Its structure facilitates air circulation, accelerates water evaporation, and r…"
click at [268, 270] on div "下" at bounding box center [263, 422] width 36 height 15
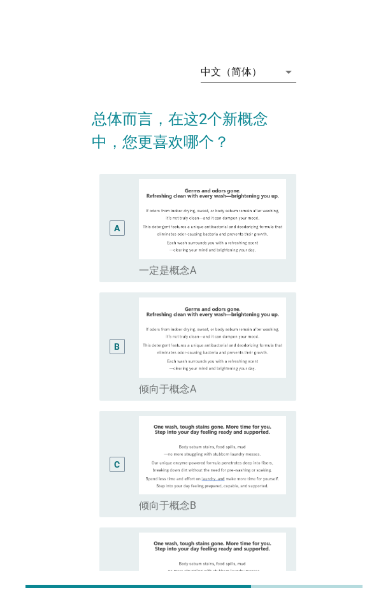
click at [117, 270] on div "C" at bounding box center [117, 464] width 15 height 97
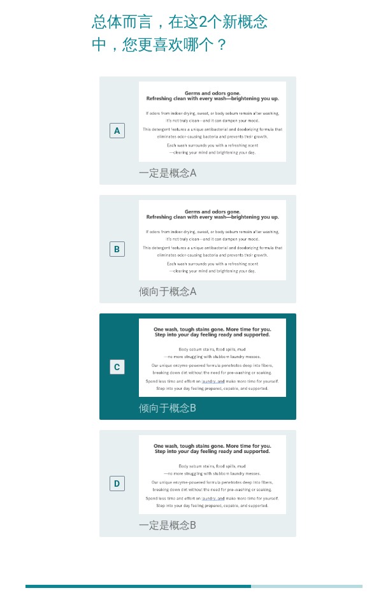
scroll to position [192, 0]
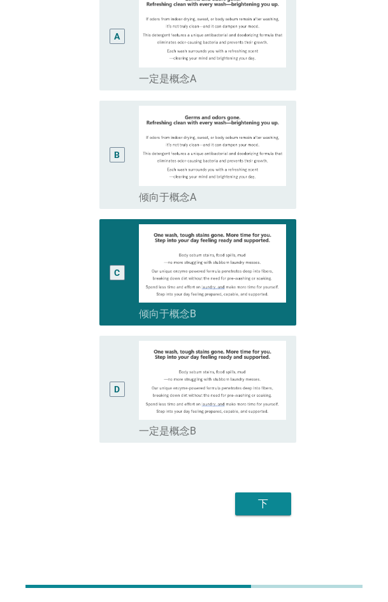
click at [277, 270] on div "下" at bounding box center [263, 503] width 36 height 15
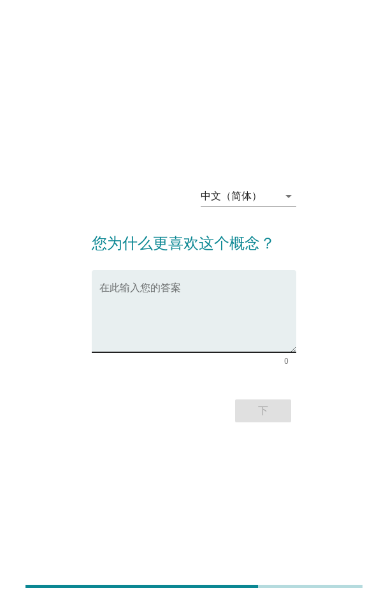
click at [187, 270] on textarea "在此输入您的答案" at bounding box center [197, 318] width 197 height 67
paste textarea "Novel and practical, solving real - life problems."
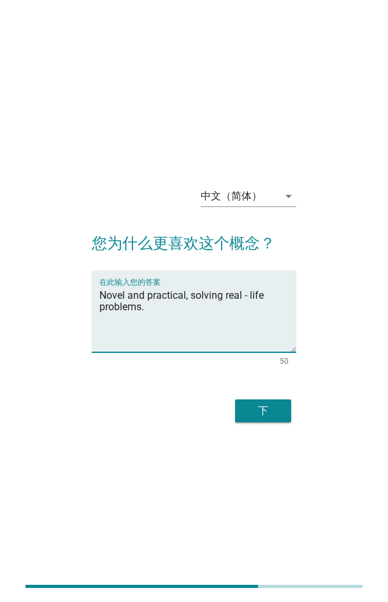
type textarea "Novel and practical, solving real - life problems."
click at [269, 270] on div "下" at bounding box center [263, 410] width 36 height 15
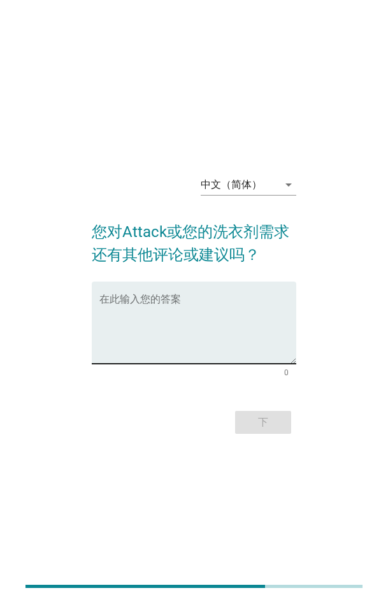
drag, startPoint x: 182, startPoint y: 305, endPoint x: 182, endPoint y: 325, distance: 19.7
click at [182, 270] on textarea "在此输入您的答案" at bounding box center [197, 330] width 197 height 67
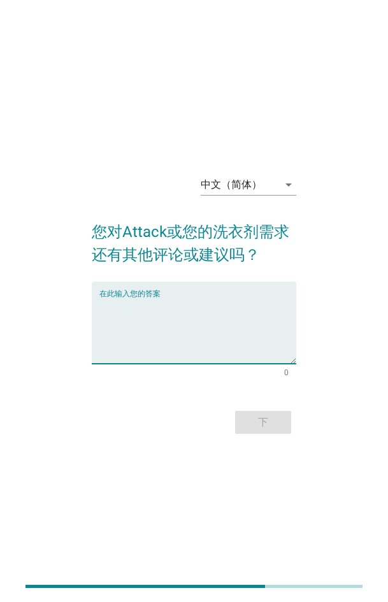
paste textarea "Attack has strong stain - removal ability, but hope there are more fragrance op…"
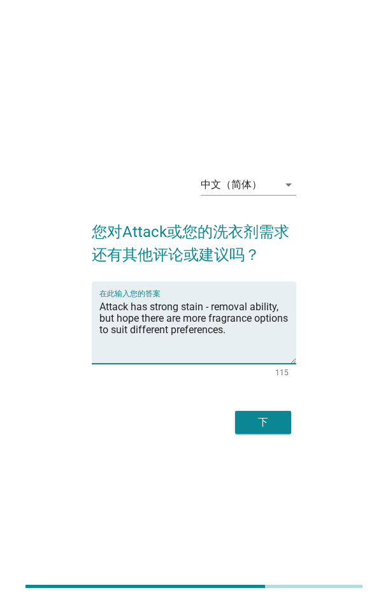
type textarea "Attack has strong stain - removal ability, but hope there are more fragrance op…"
click at [271, 270] on div "下" at bounding box center [263, 422] width 36 height 15
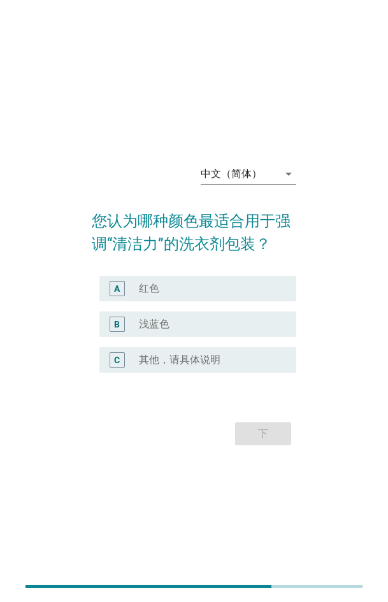
drag, startPoint x: 191, startPoint y: 317, endPoint x: 234, endPoint y: 382, distance: 78.6
click at [191, 270] on div "radio_button_unchecked 浅蓝色" at bounding box center [212, 324] width 147 height 15
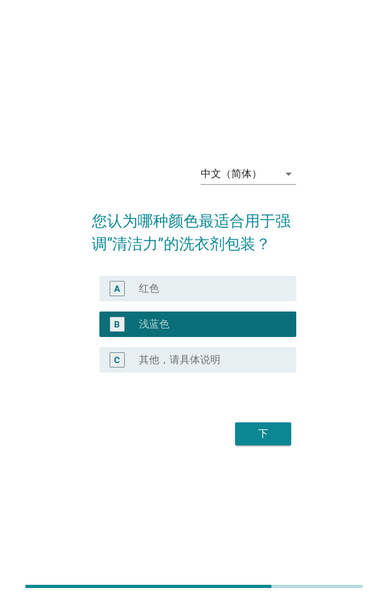
click at [268, 270] on div "下" at bounding box center [263, 433] width 36 height 15
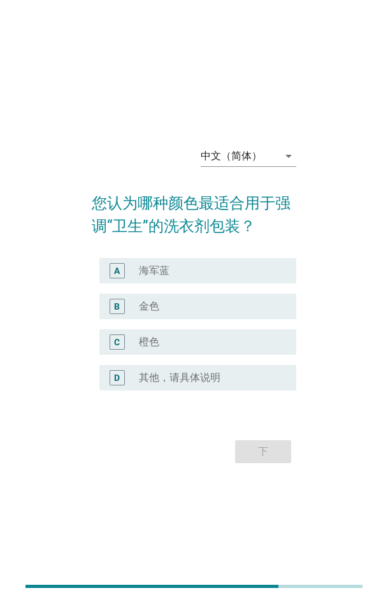
click at [190, 270] on div "radio_button_unchecked 金色" at bounding box center [207, 306] width 137 height 13
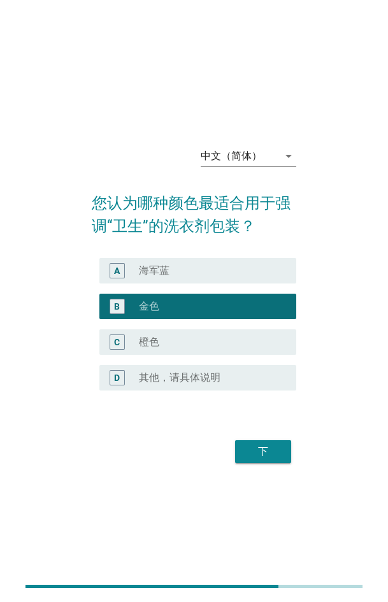
click at [268, 270] on div "下" at bounding box center [263, 451] width 36 height 15
